Goal: Find specific page/section

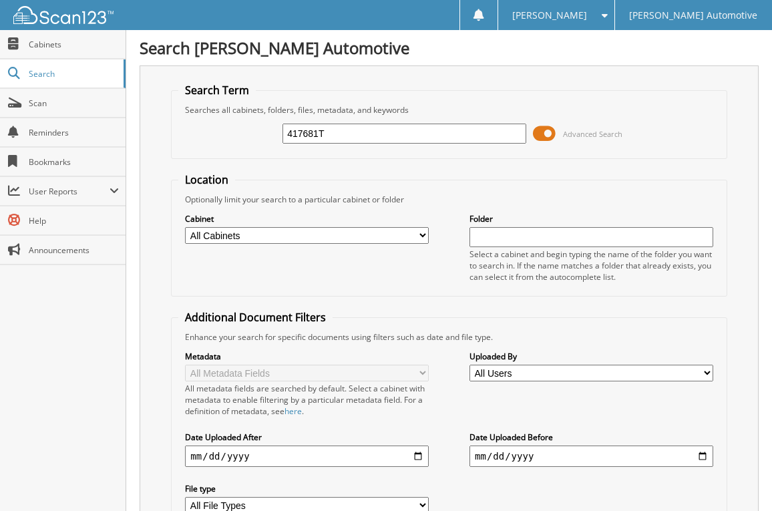
type input "417681T"
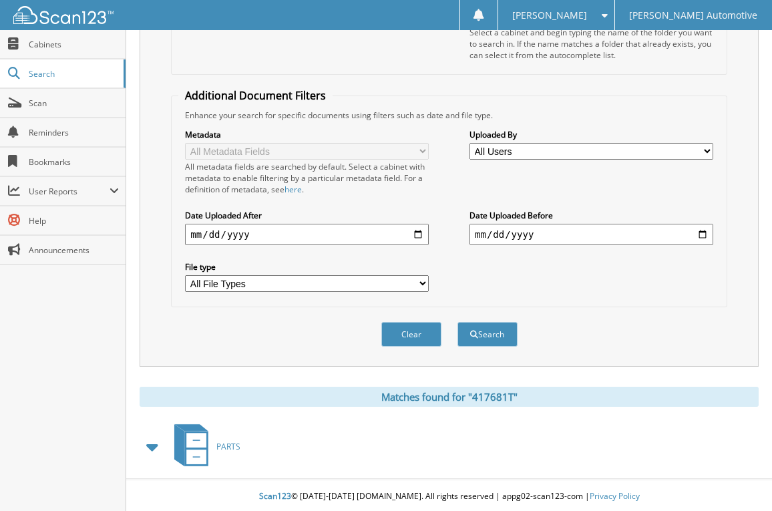
scroll to position [224, 0]
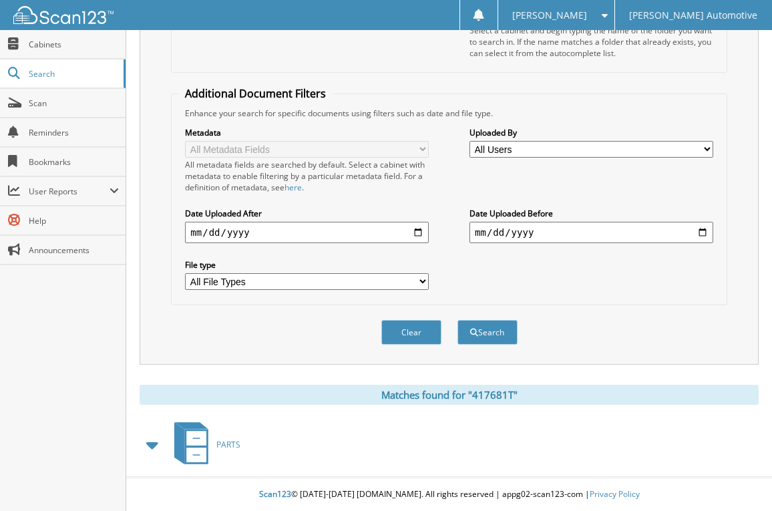
click at [227, 444] on span "PARTS" at bounding box center [228, 444] width 24 height 11
